Goal: Check status: Check status

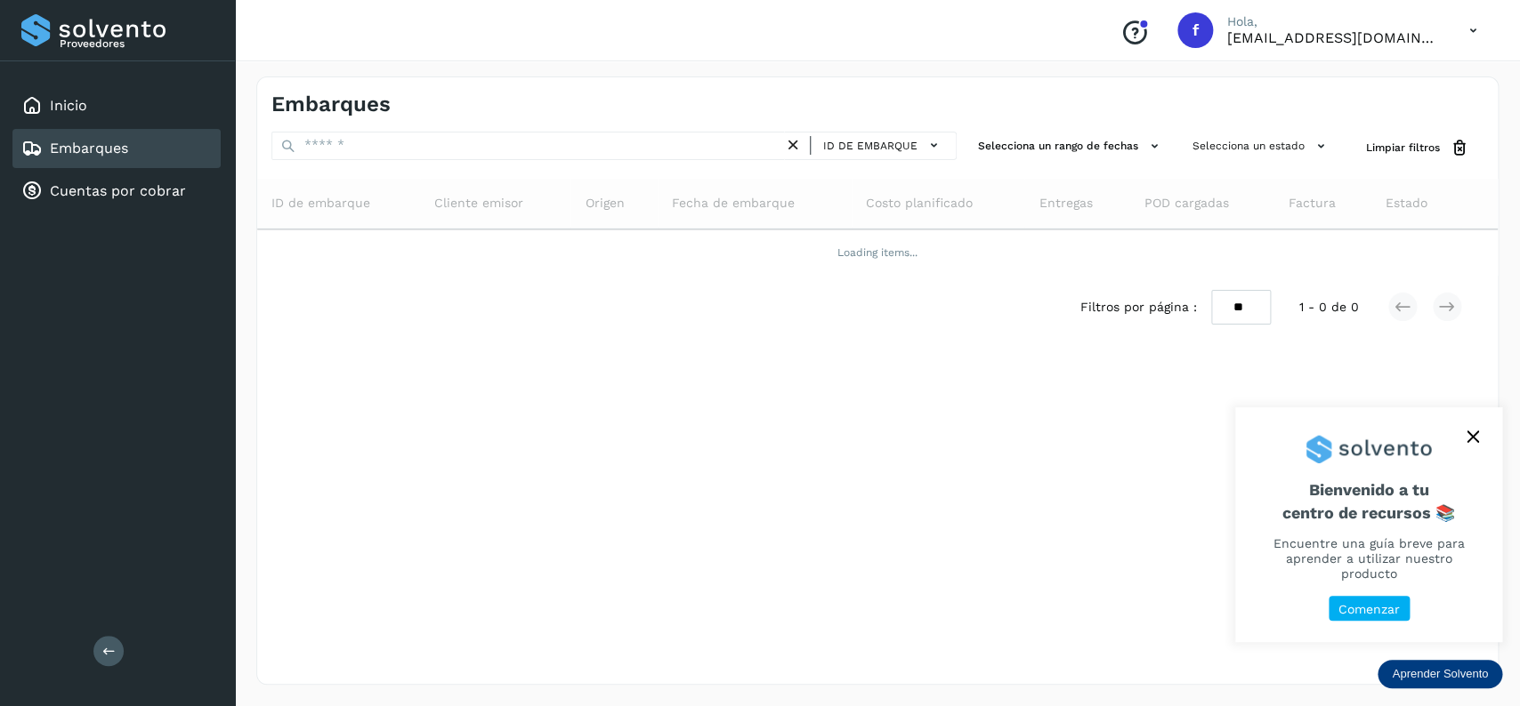
click at [108, 134] on div "Embarques" at bounding box center [116, 148] width 208 height 39
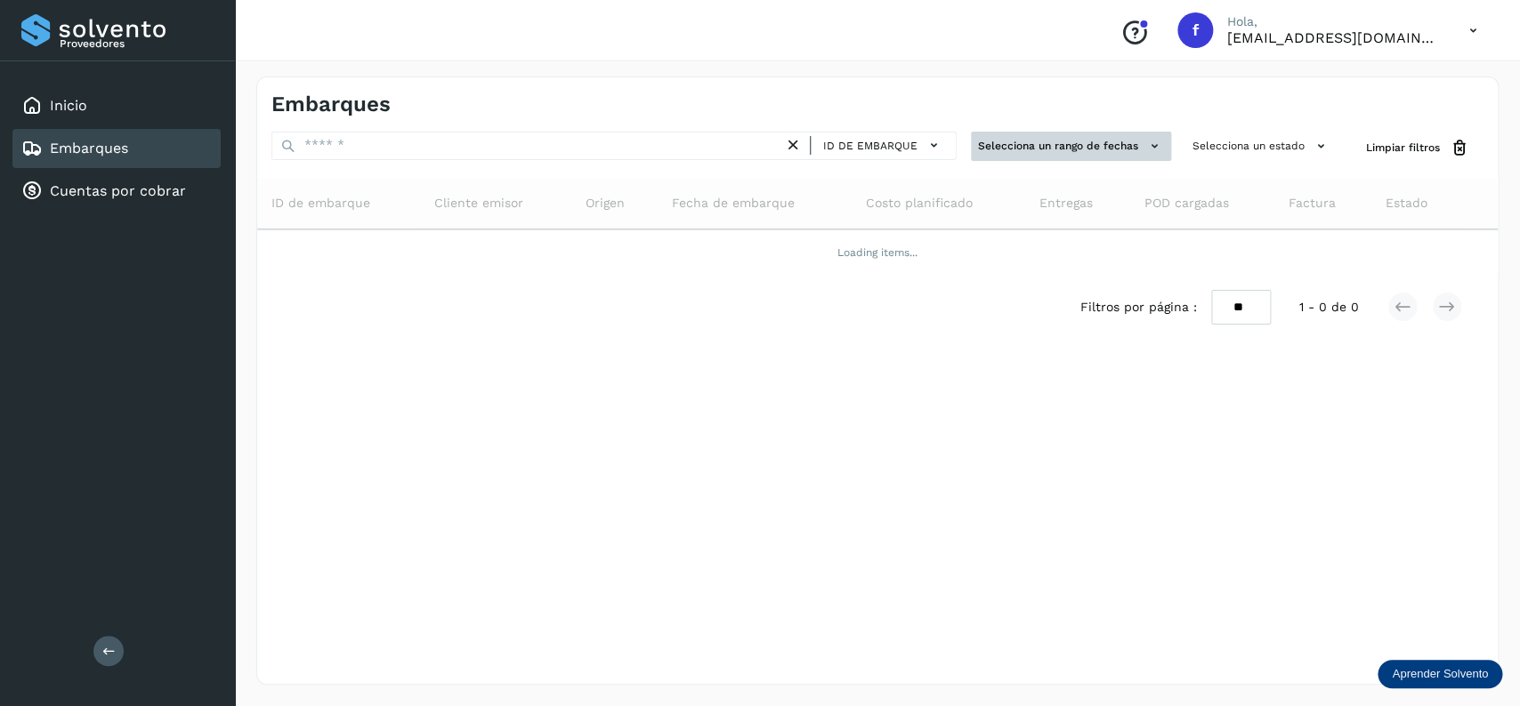
click at [1077, 133] on button "Selecciona un rango de fechas" at bounding box center [1071, 146] width 200 height 29
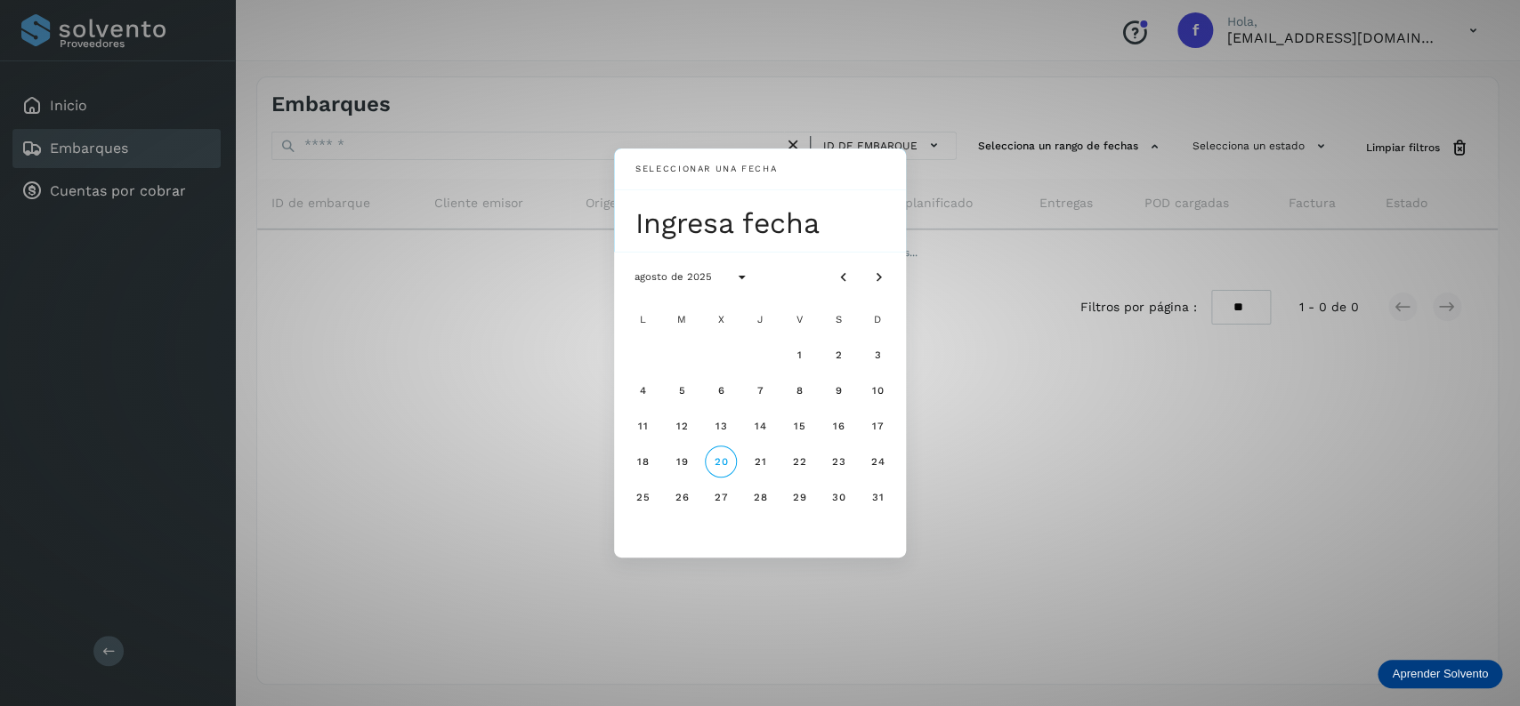
click at [1082, 249] on div "Seleccionar una fecha Ingresa fecha agosto de 2025 L M X J V S D 1 2 3 4 5 6 7 …" at bounding box center [760, 353] width 1520 height 706
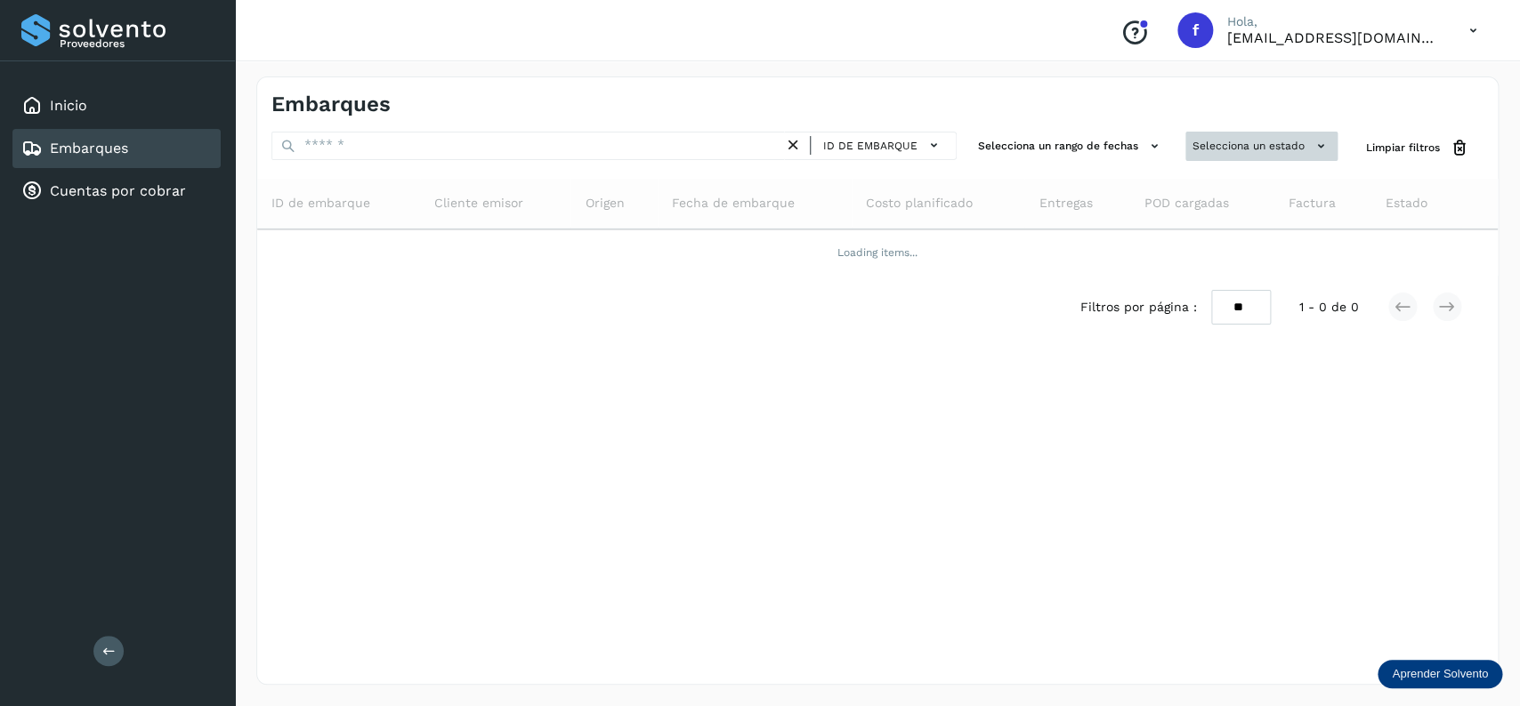
click at [1248, 141] on button "Selecciona un estado" at bounding box center [1261, 146] width 152 height 29
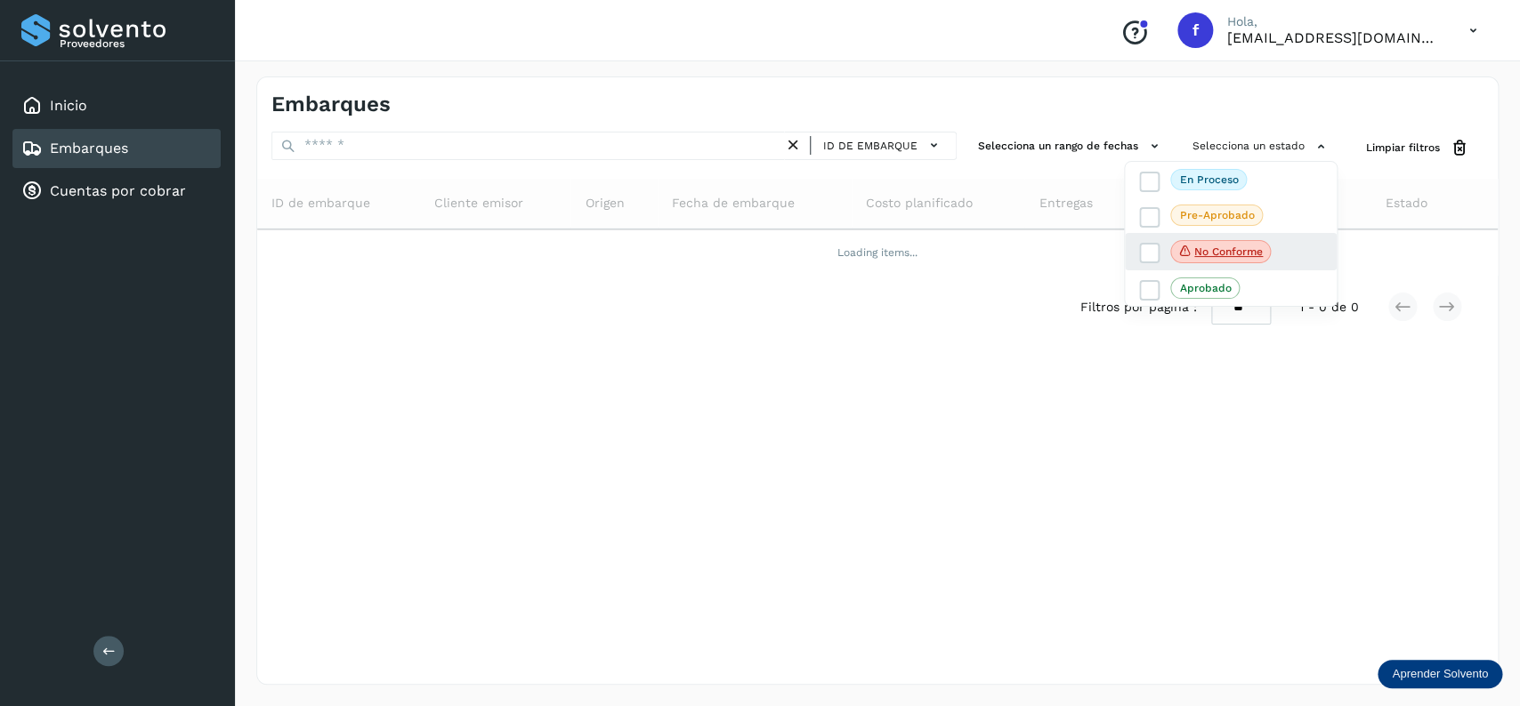
click at [1149, 267] on div "No conforme" at bounding box center [1231, 251] width 212 height 37
click at [1149, 263] on label "No conforme" at bounding box center [1205, 251] width 132 height 23
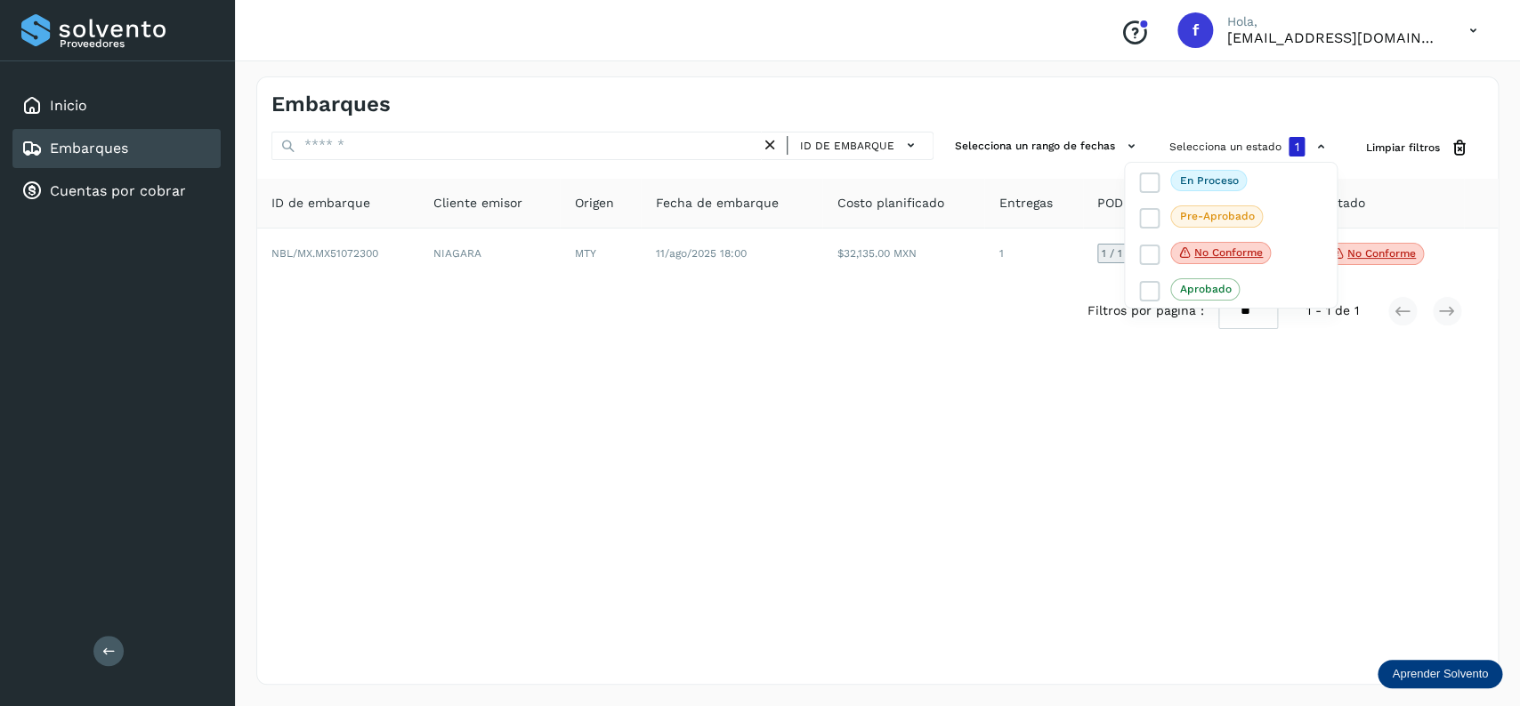
click at [881, 377] on div at bounding box center [760, 353] width 1520 height 706
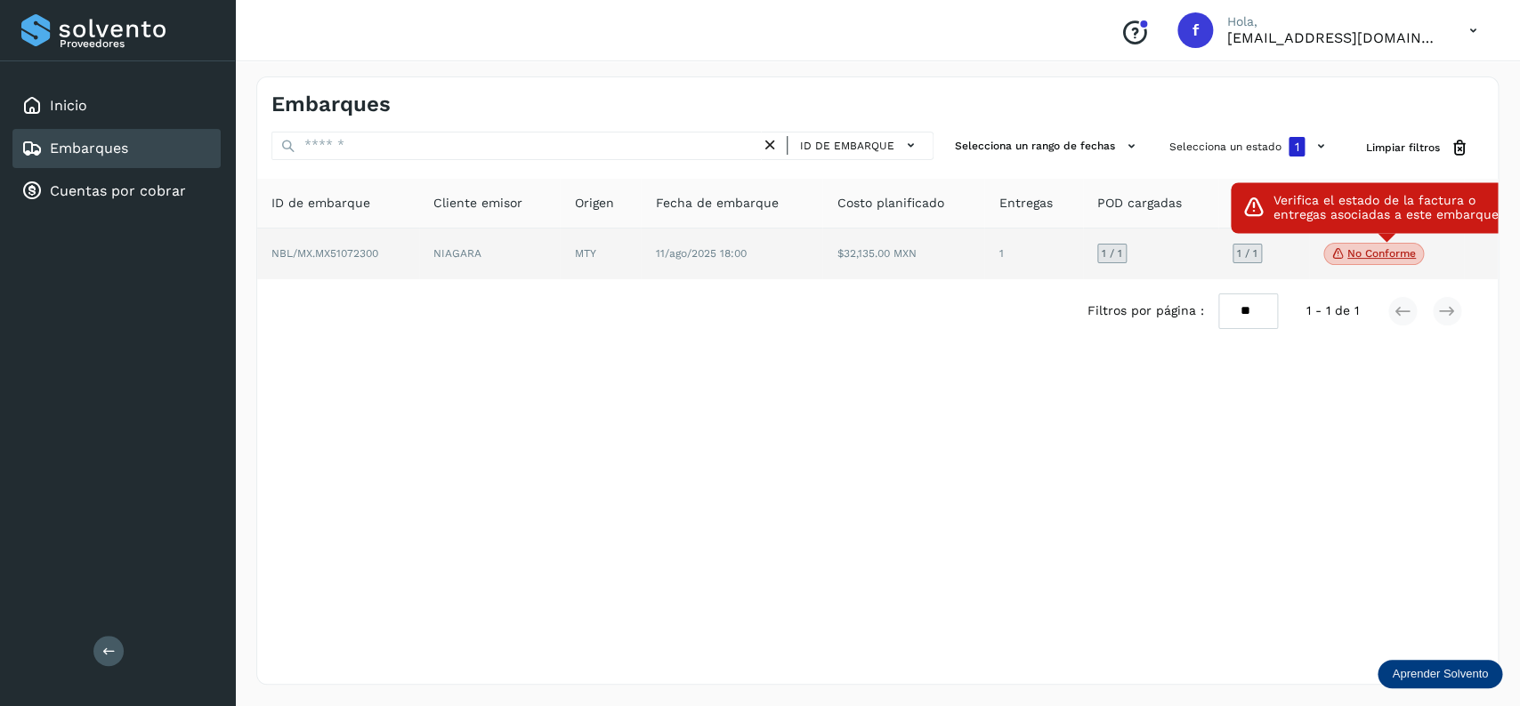
click at [1335, 253] on icon at bounding box center [1338, 254] width 14 height 16
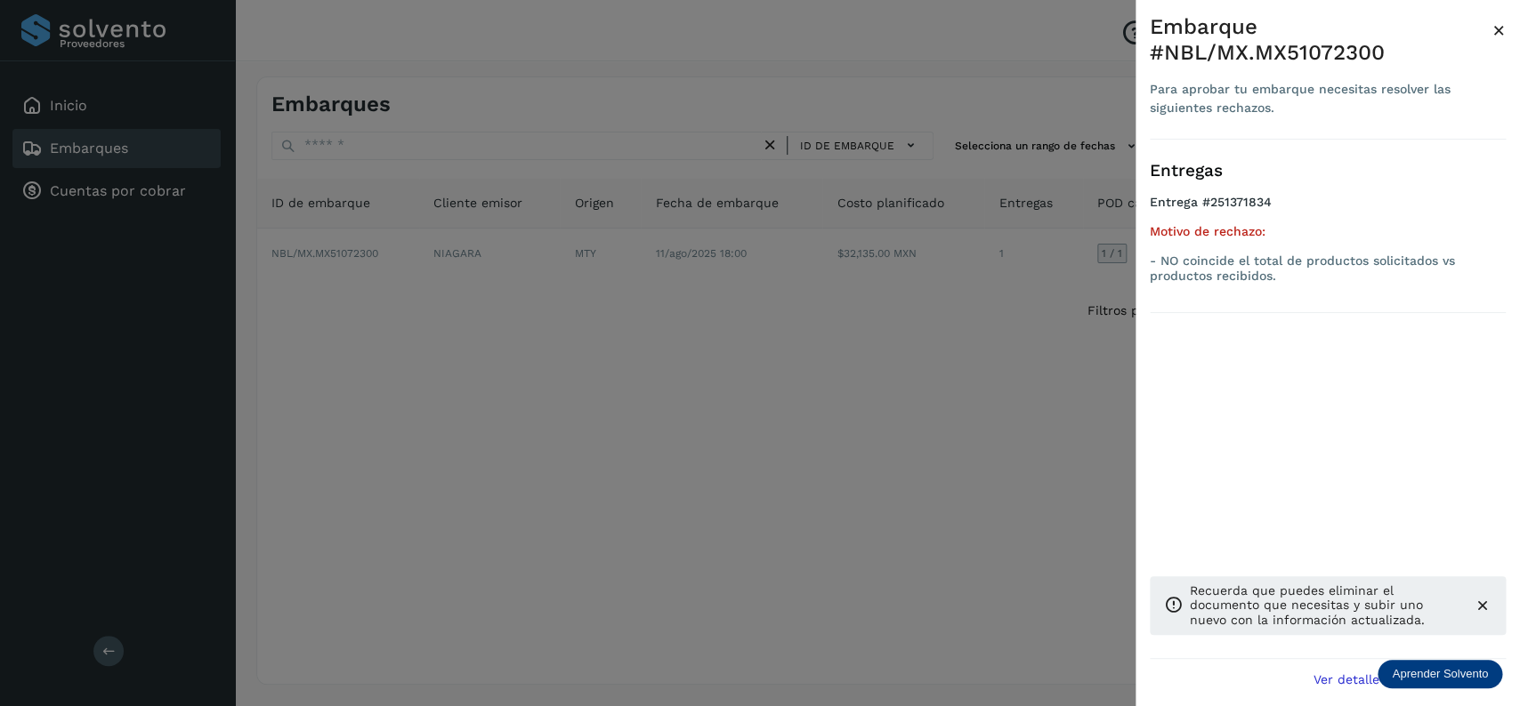
click at [572, 360] on div at bounding box center [760, 353] width 1520 height 706
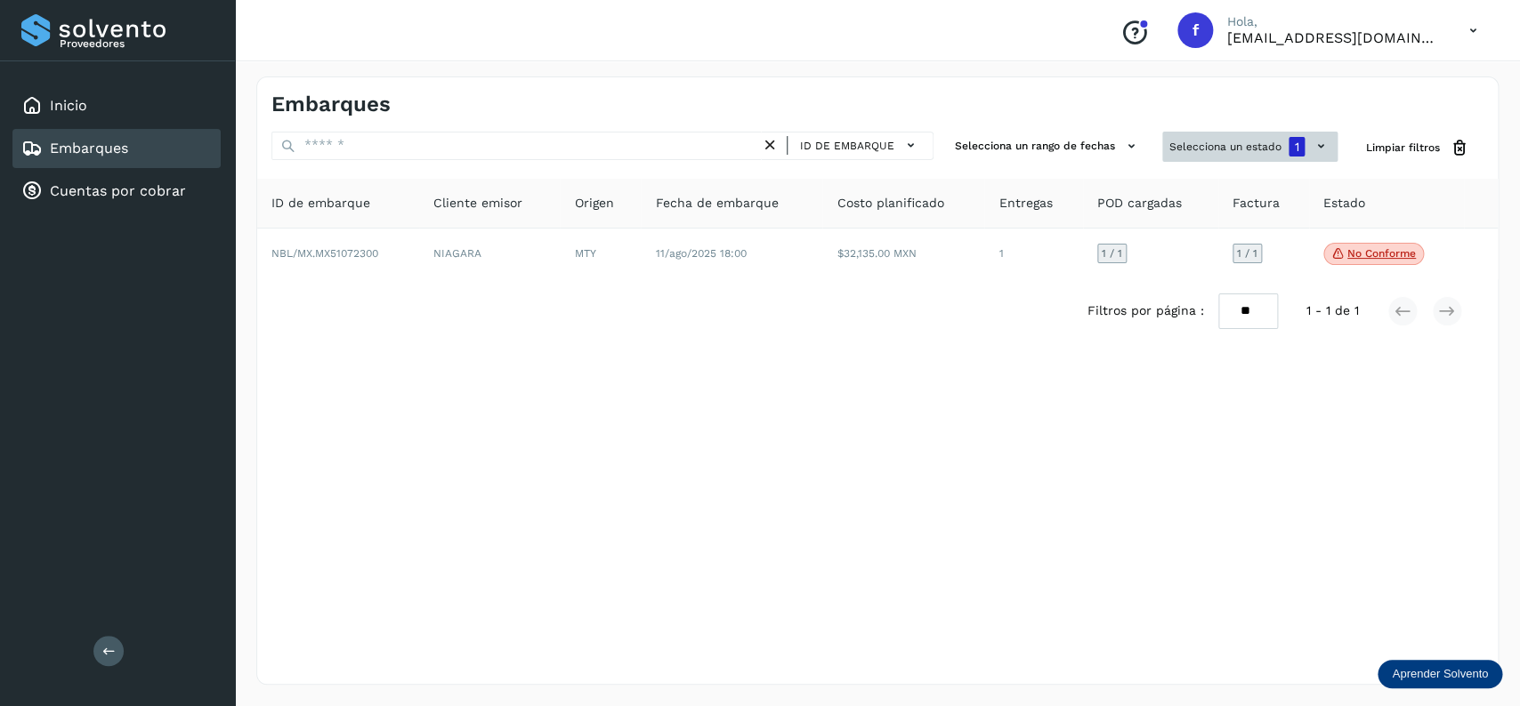
click at [1189, 154] on button "Selecciona un estado 1" at bounding box center [1249, 147] width 175 height 30
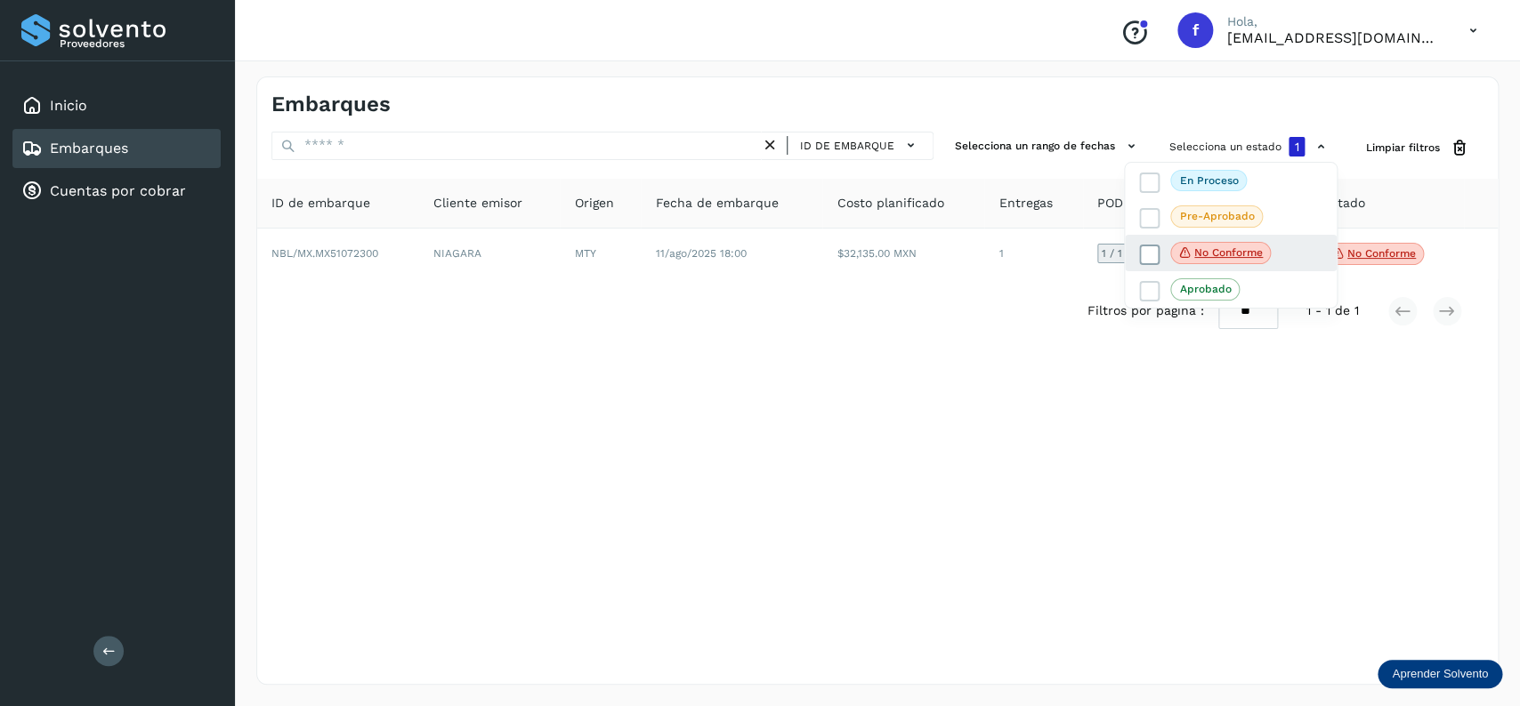
click at [1146, 256] on icon at bounding box center [1150, 255] width 18 height 18
click at [1152, 181] on icon at bounding box center [1150, 182] width 18 height 18
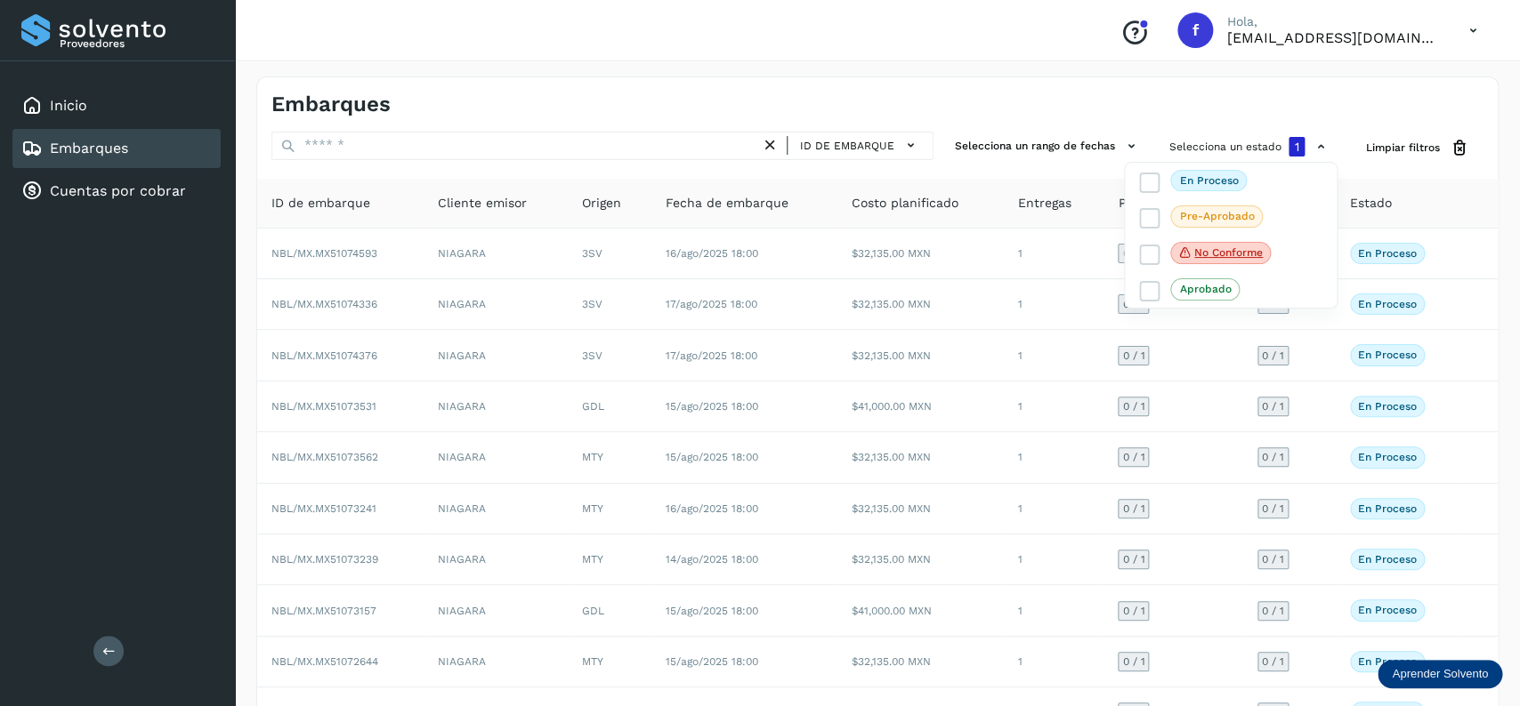
click at [931, 419] on div at bounding box center [760, 353] width 1520 height 706
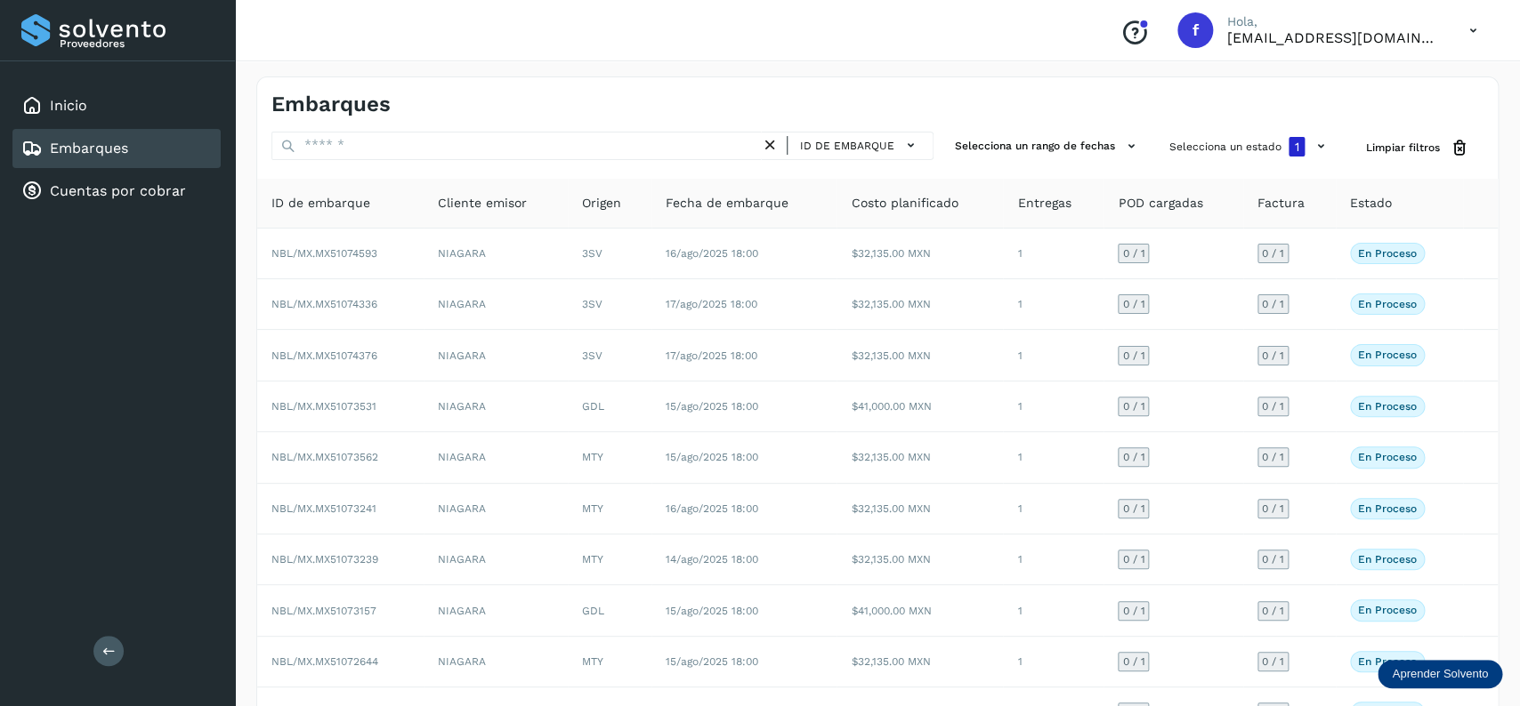
scroll to position [125, 0]
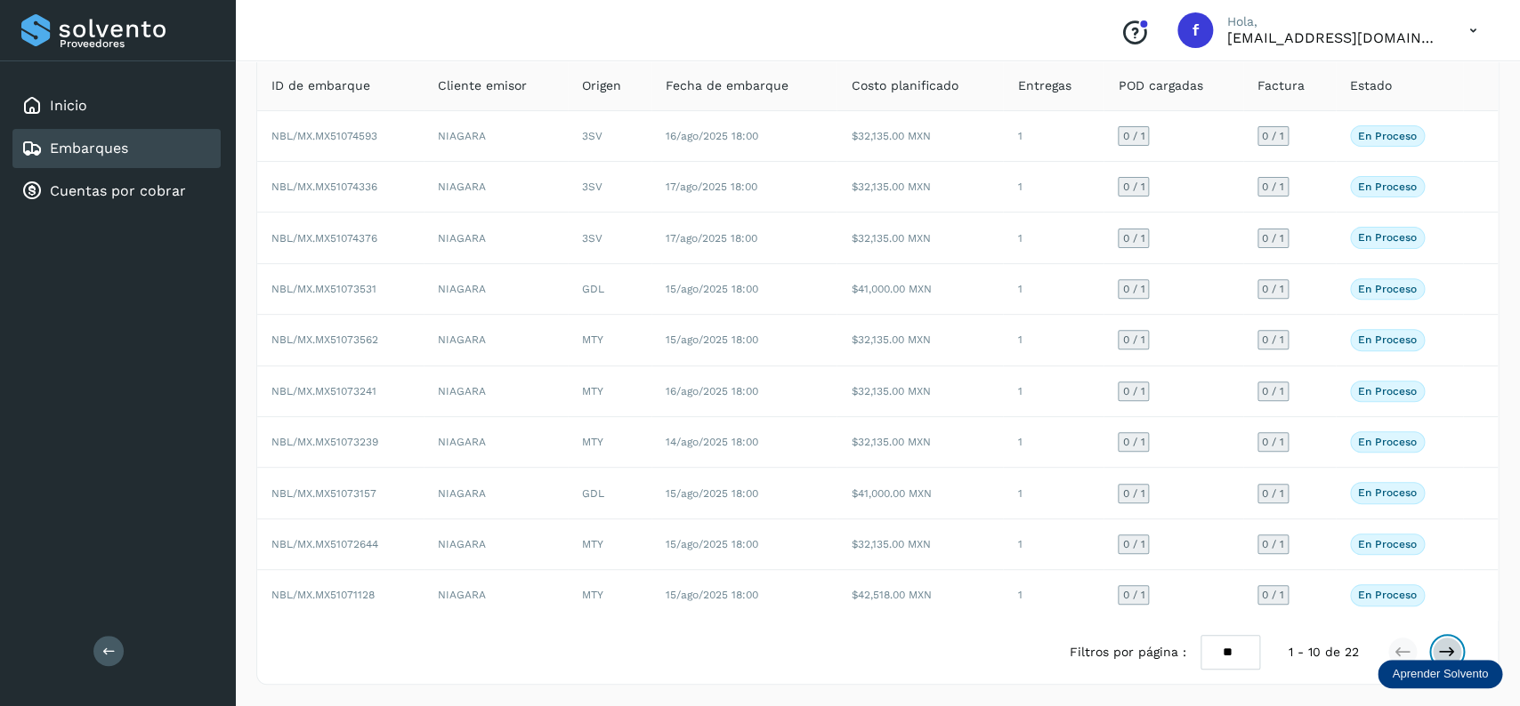
click at [1455, 643] on button at bounding box center [1446, 652] width 30 height 30
click at [1454, 641] on button at bounding box center [1446, 652] width 30 height 30
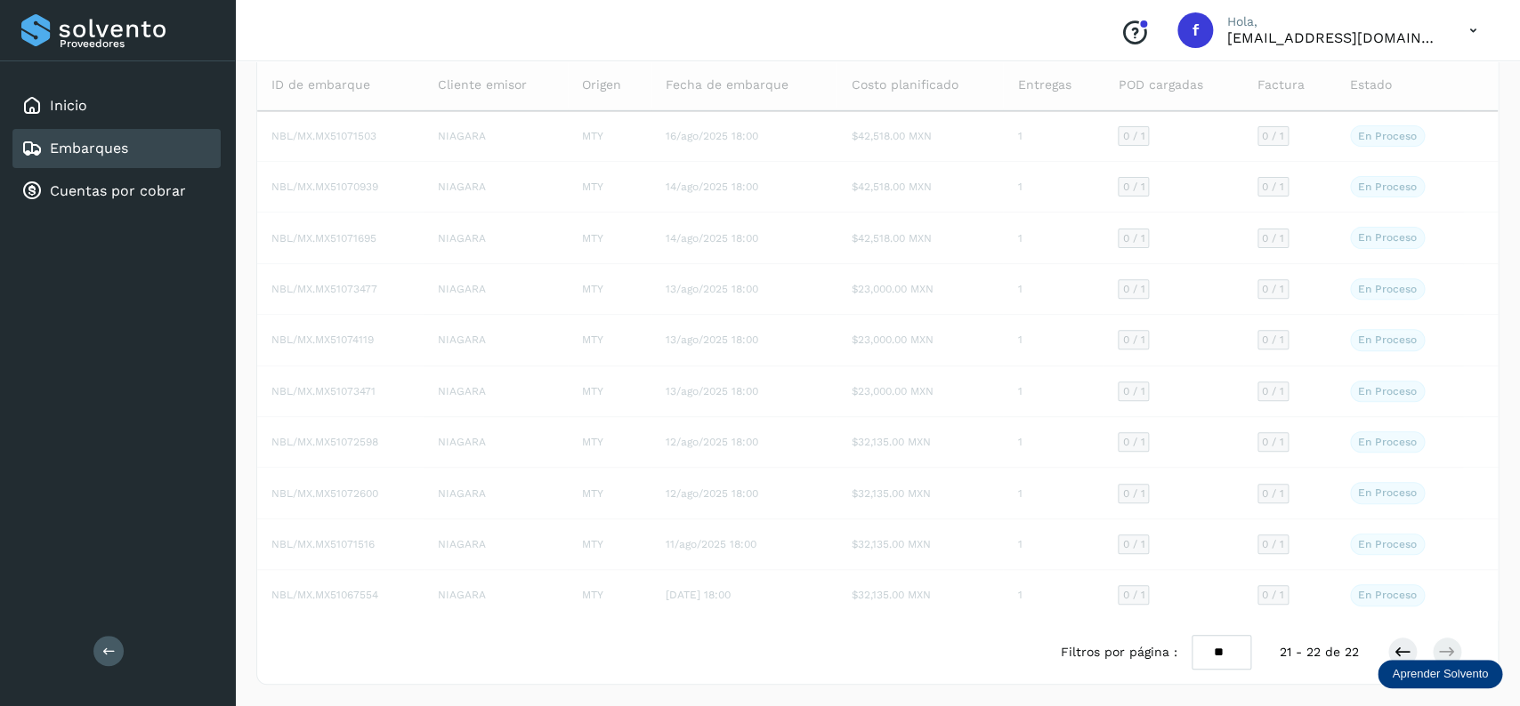
scroll to position [0, 0]
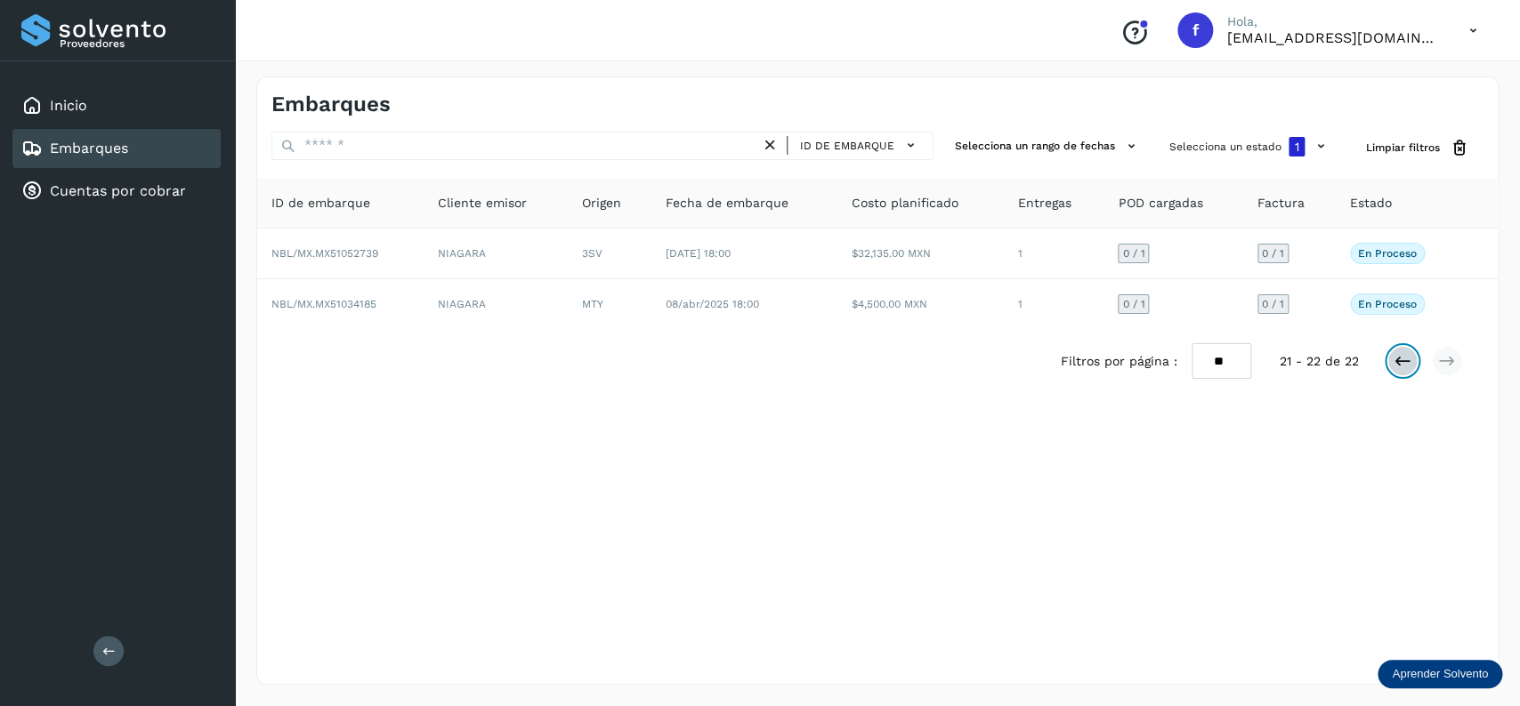
click at [1392, 357] on button at bounding box center [1402, 361] width 30 height 30
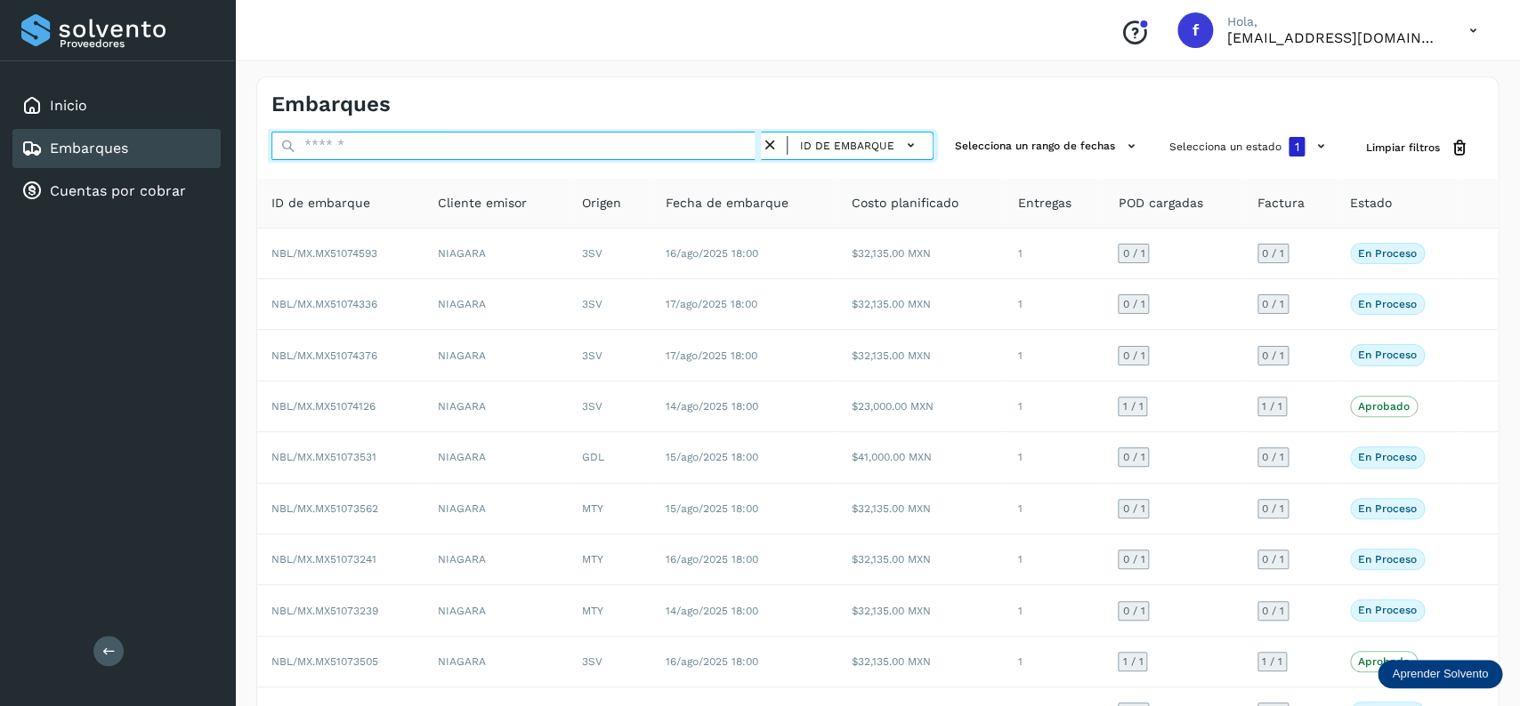
click at [426, 146] on input "text" at bounding box center [515, 146] width 489 height 28
paste input "**********"
type input "**********"
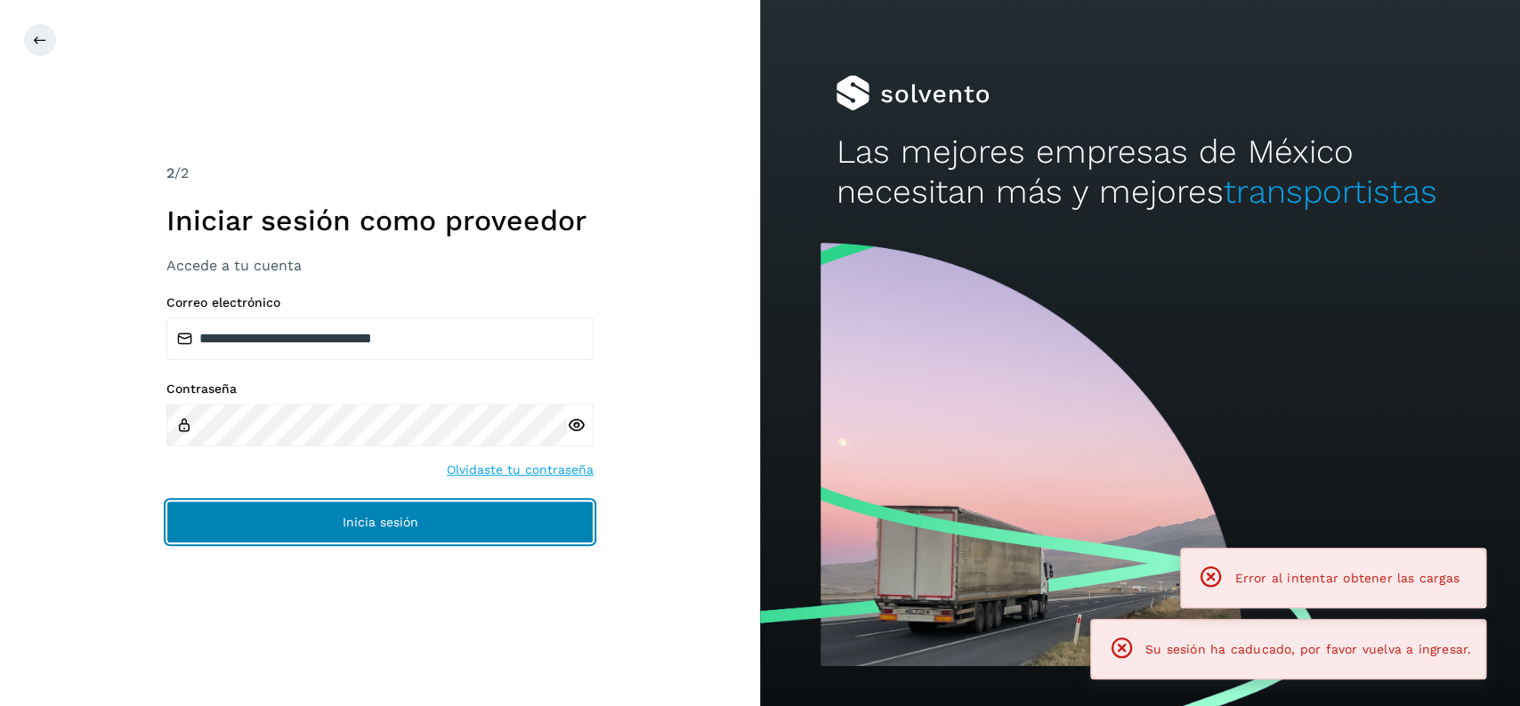
click at [512, 512] on button "Inicia sesión" at bounding box center [379, 522] width 427 height 43
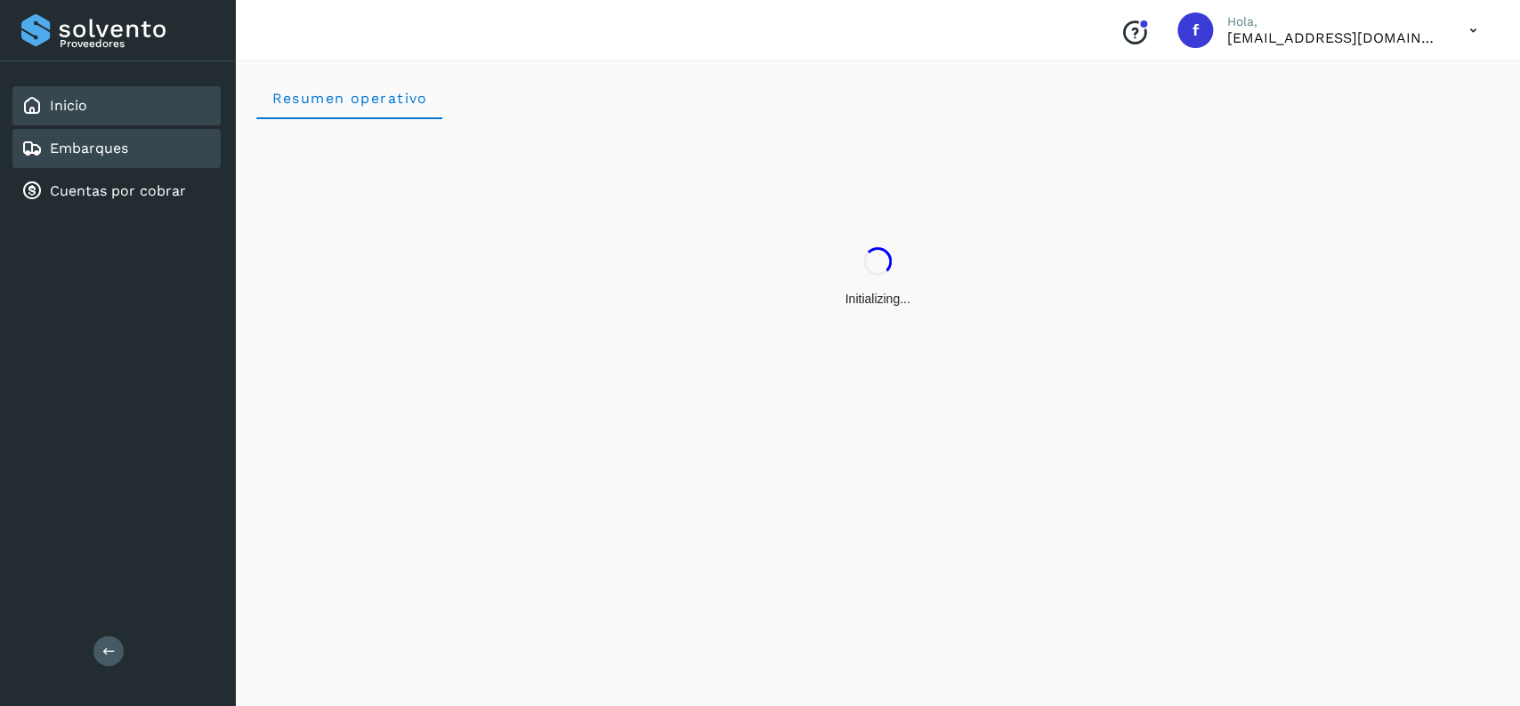
click at [176, 155] on div "Embarques" at bounding box center [116, 148] width 208 height 39
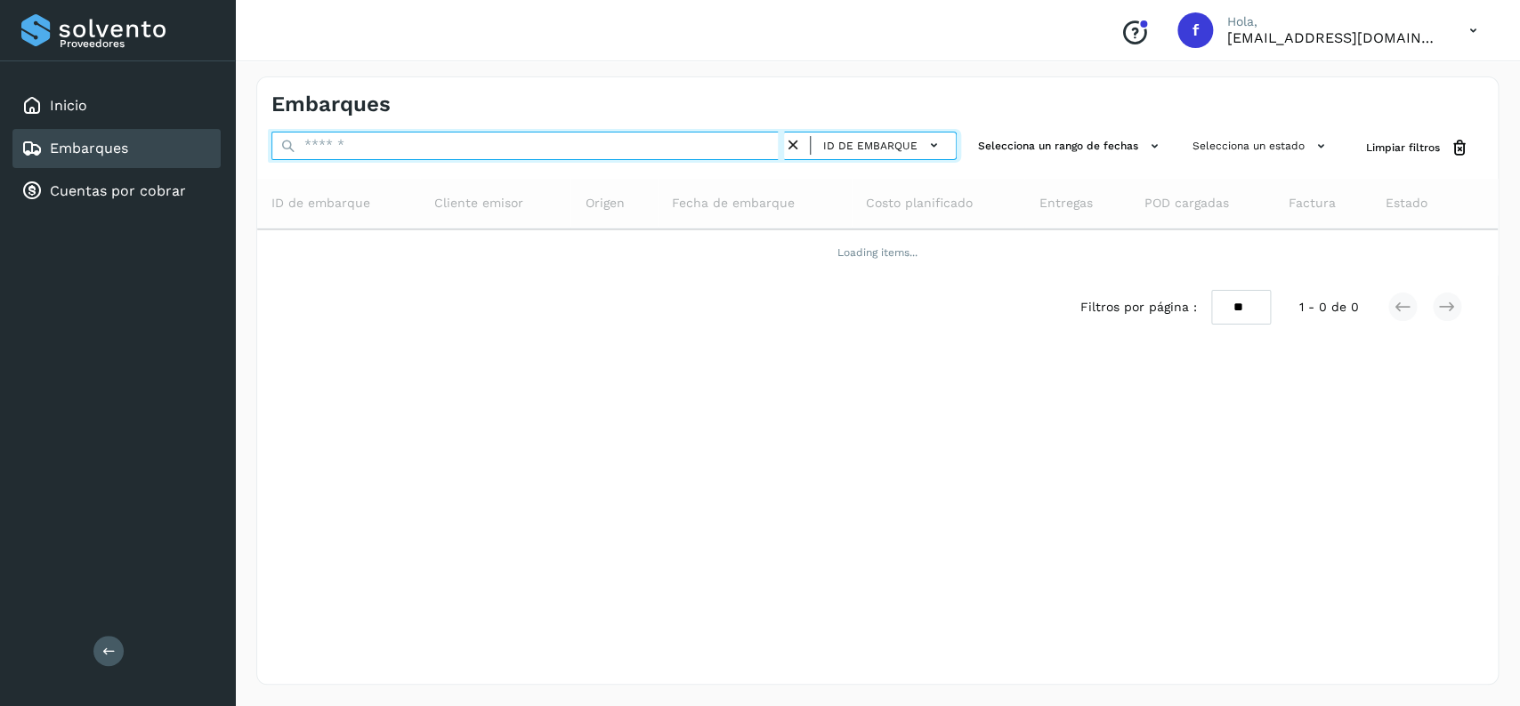
click at [374, 133] on input "text" at bounding box center [527, 146] width 512 height 28
paste input "**********"
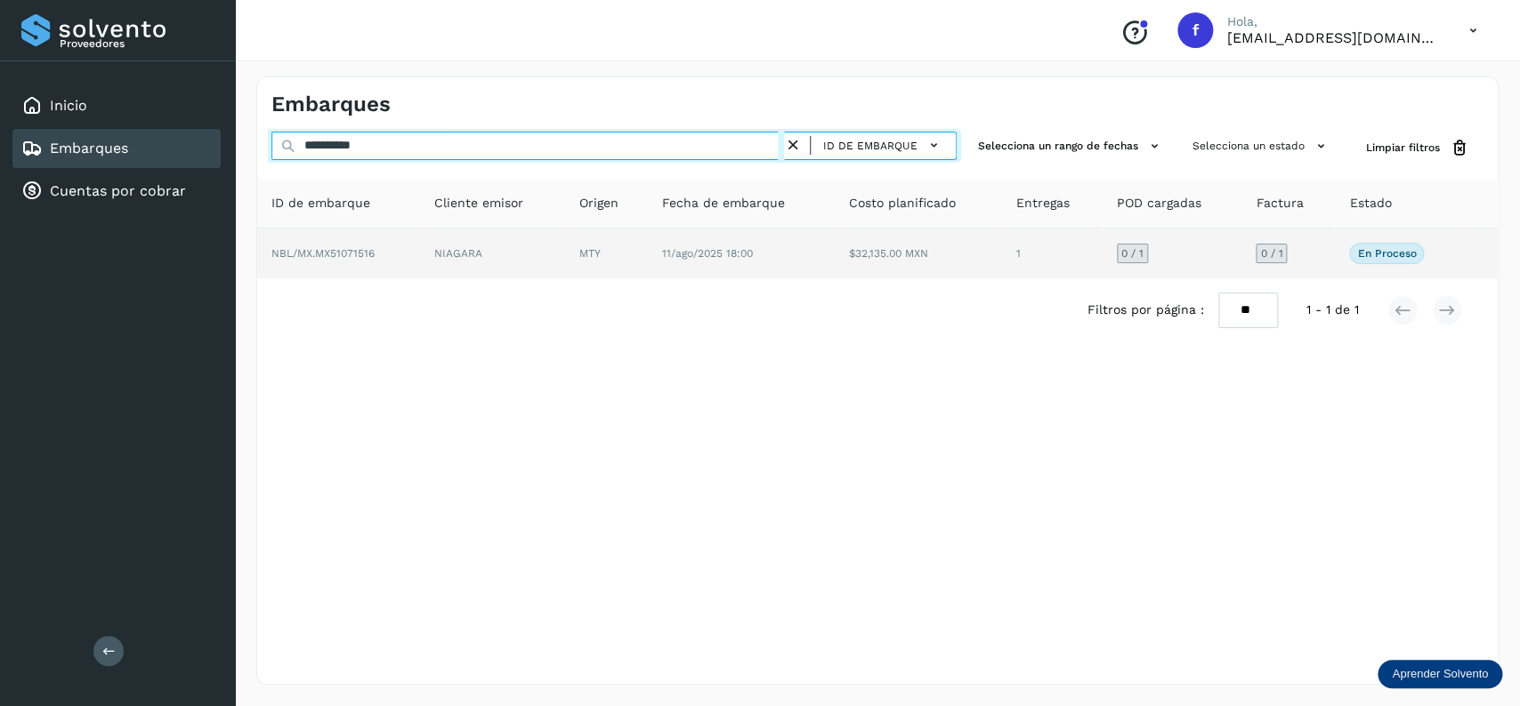
type input "**********"
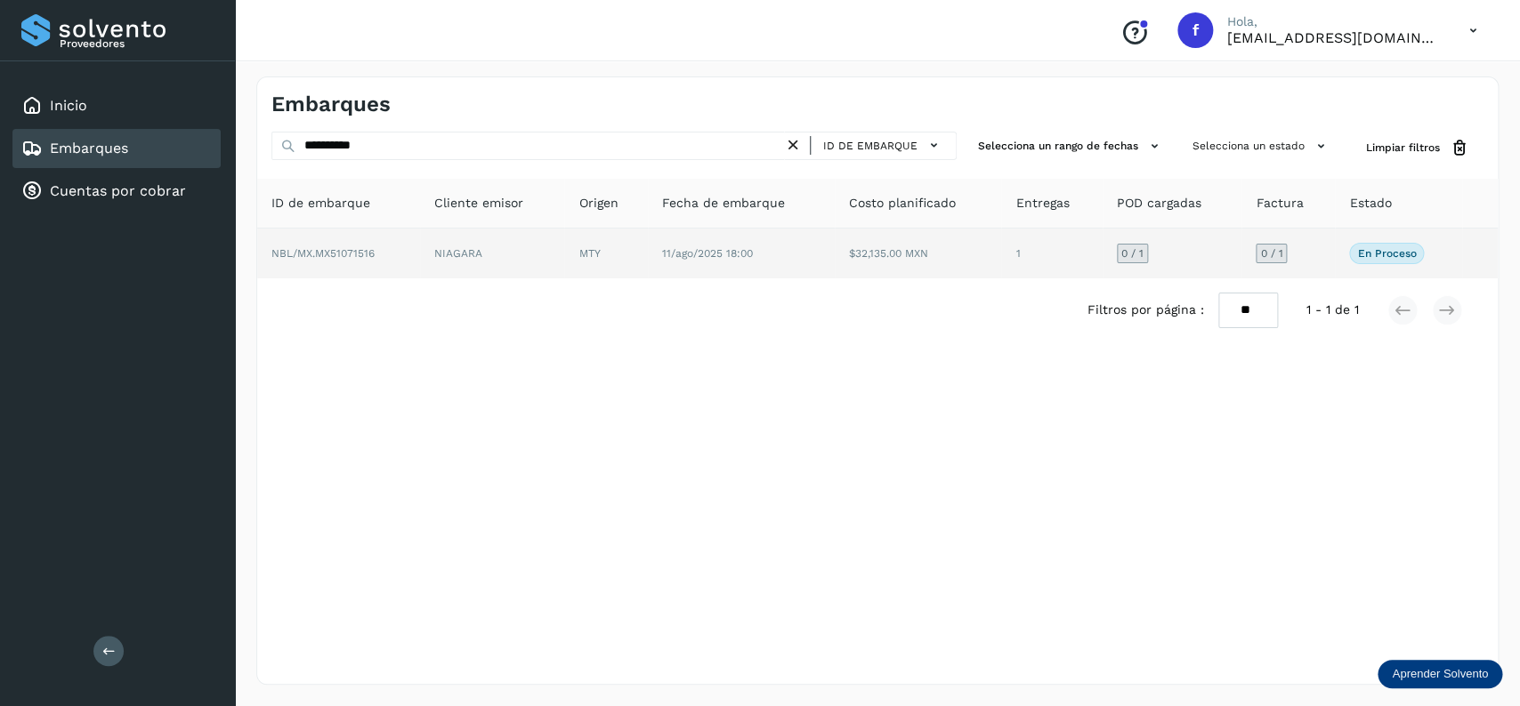
click at [835, 261] on td "11/ago/2025 18:00" at bounding box center [918, 254] width 167 height 50
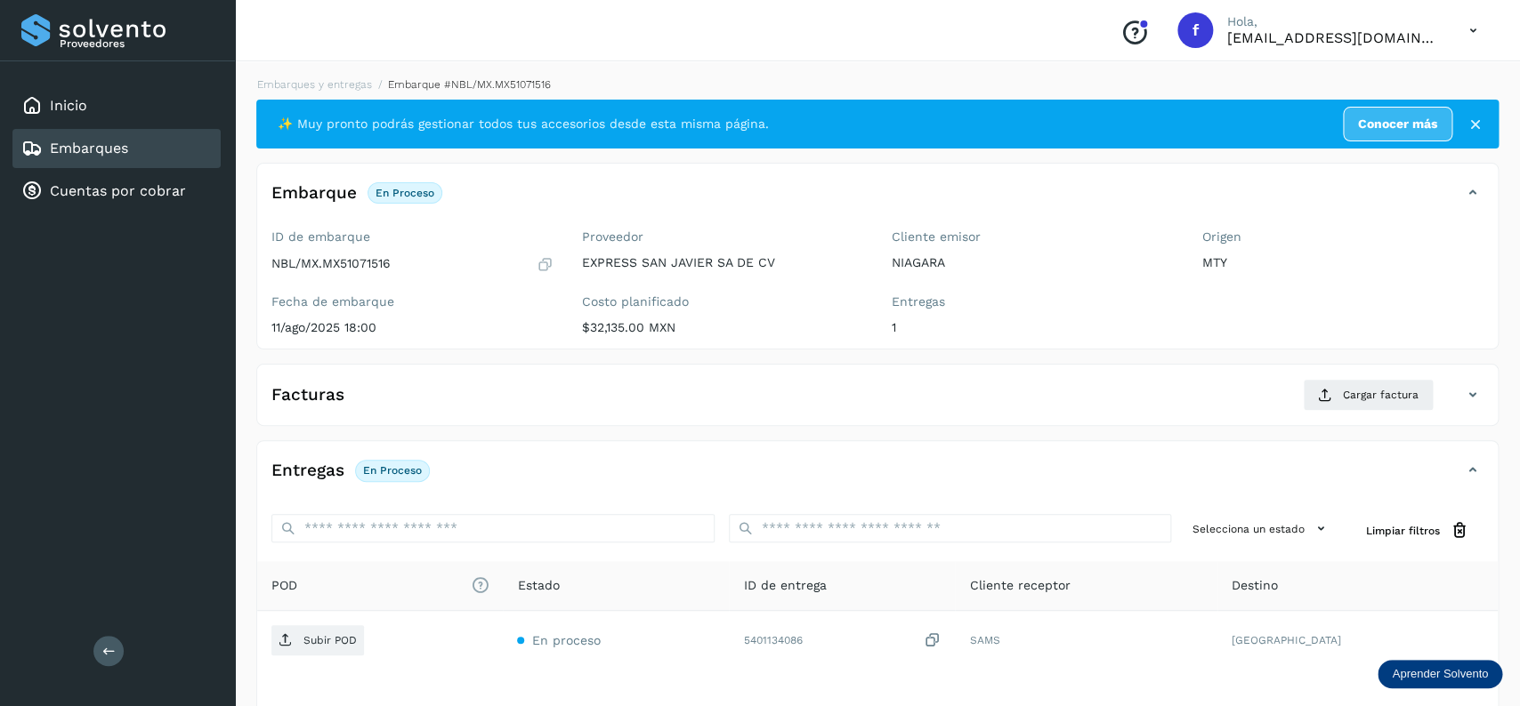
click at [155, 151] on div "Embarques" at bounding box center [116, 148] width 208 height 39
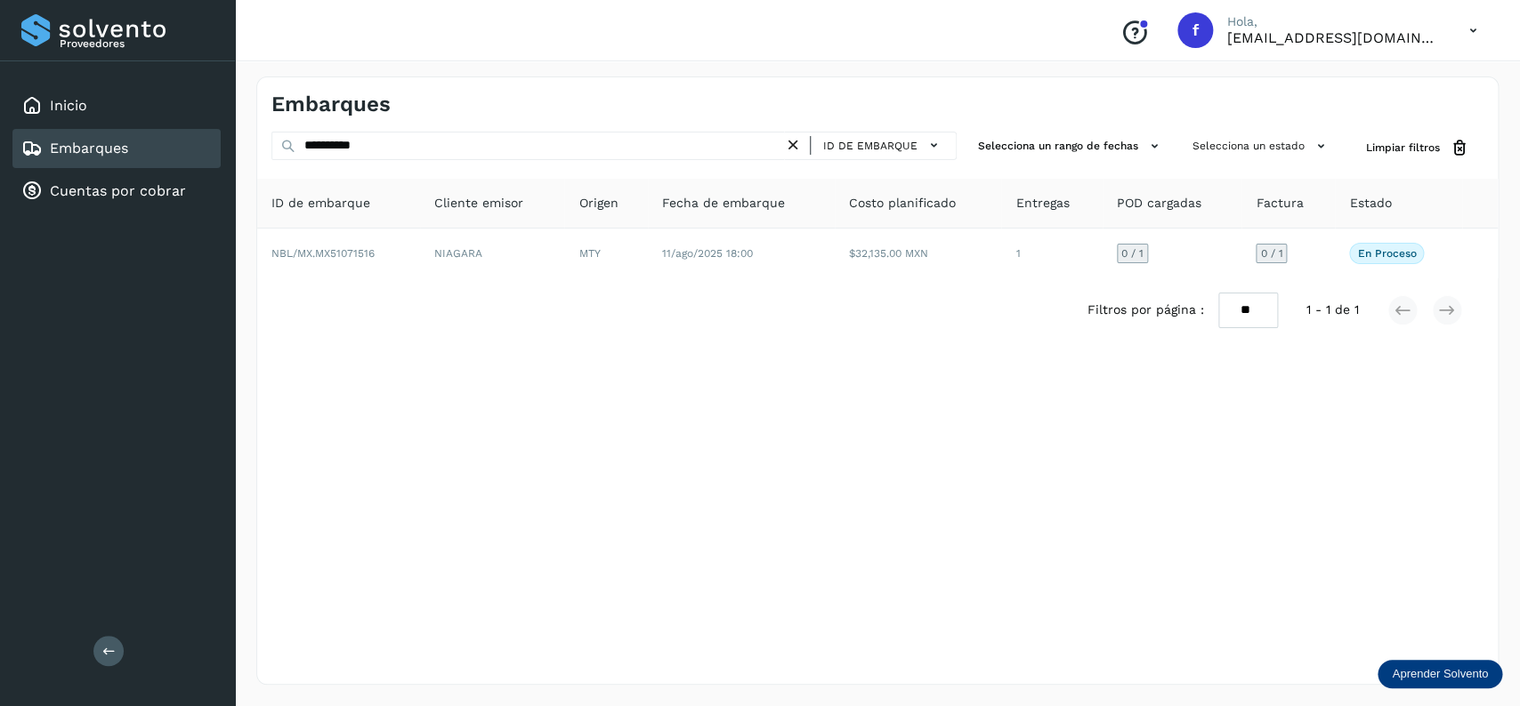
click at [790, 142] on icon at bounding box center [793, 145] width 19 height 19
